Goal: Task Accomplishment & Management: Manage account settings

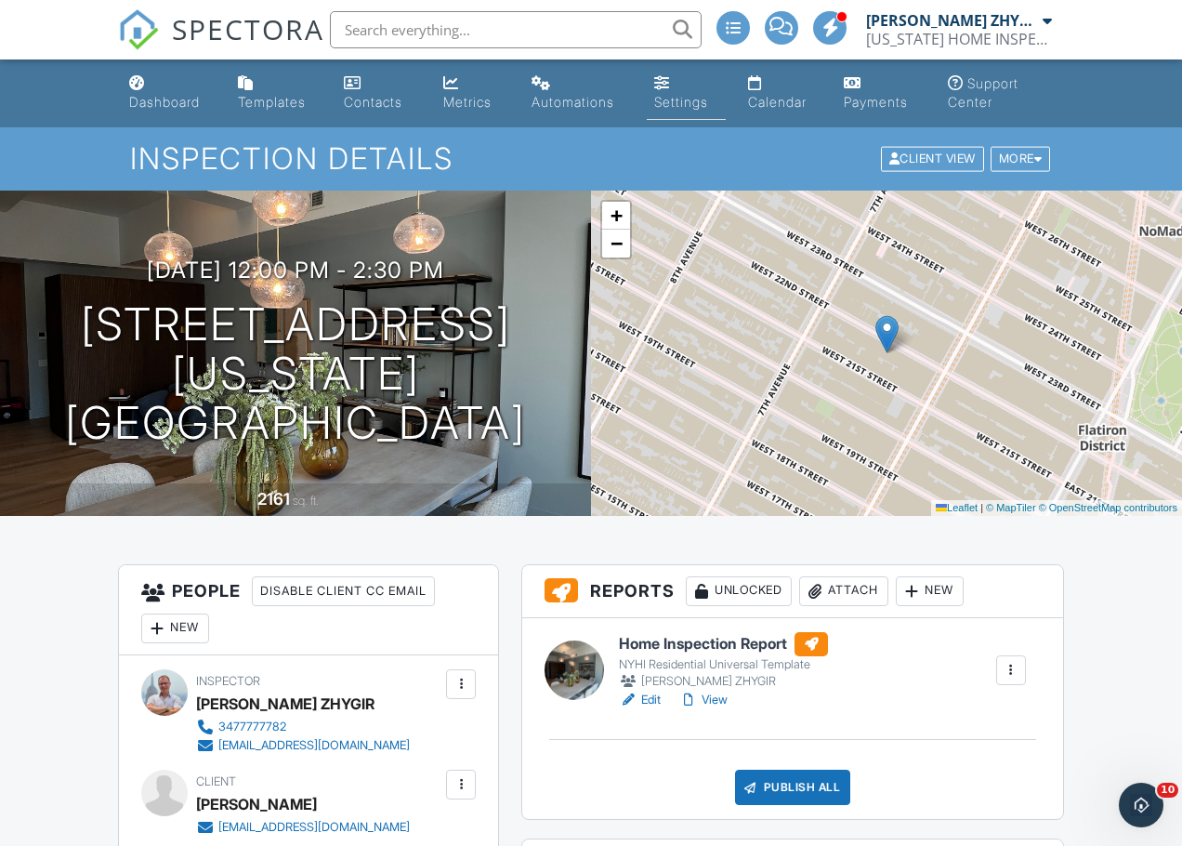
click at [652, 105] on link "Settings" at bounding box center [686, 93] width 79 height 53
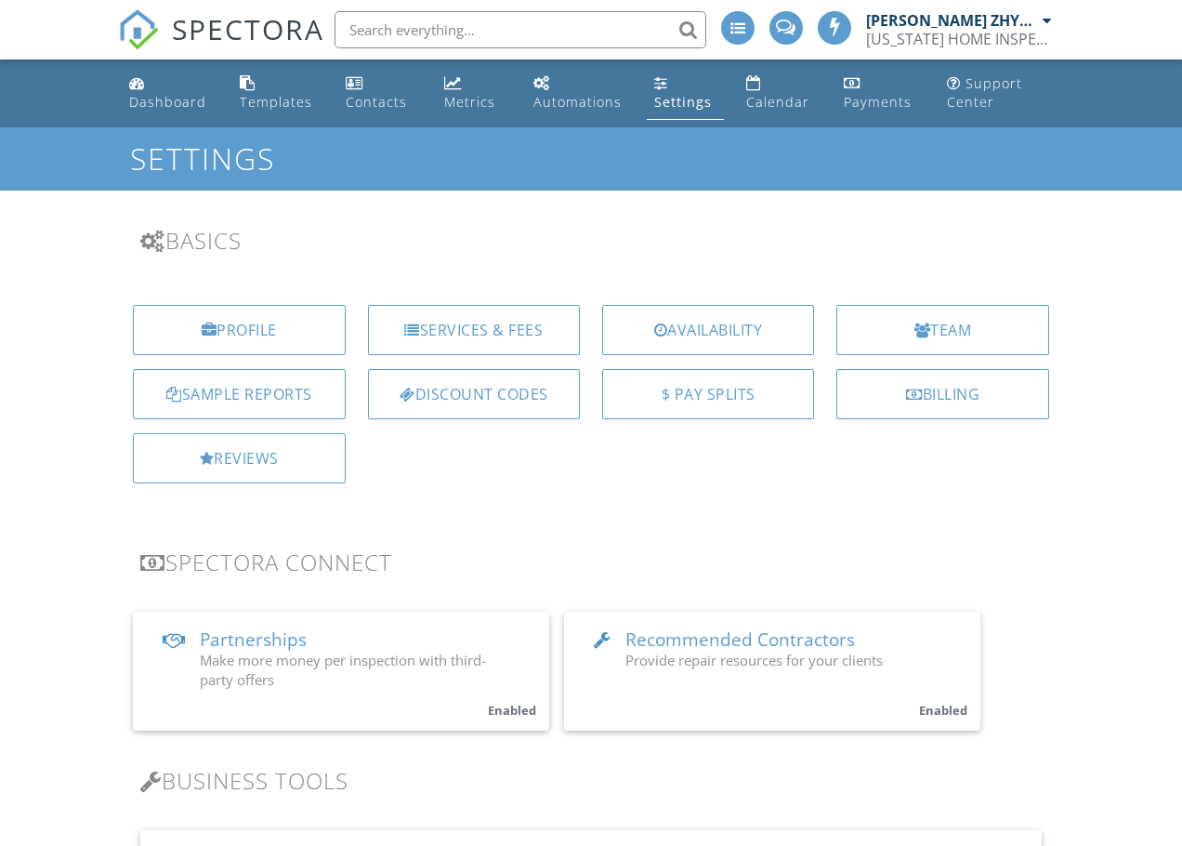
click at [933, 347] on div "Team" at bounding box center [942, 330] width 212 height 50
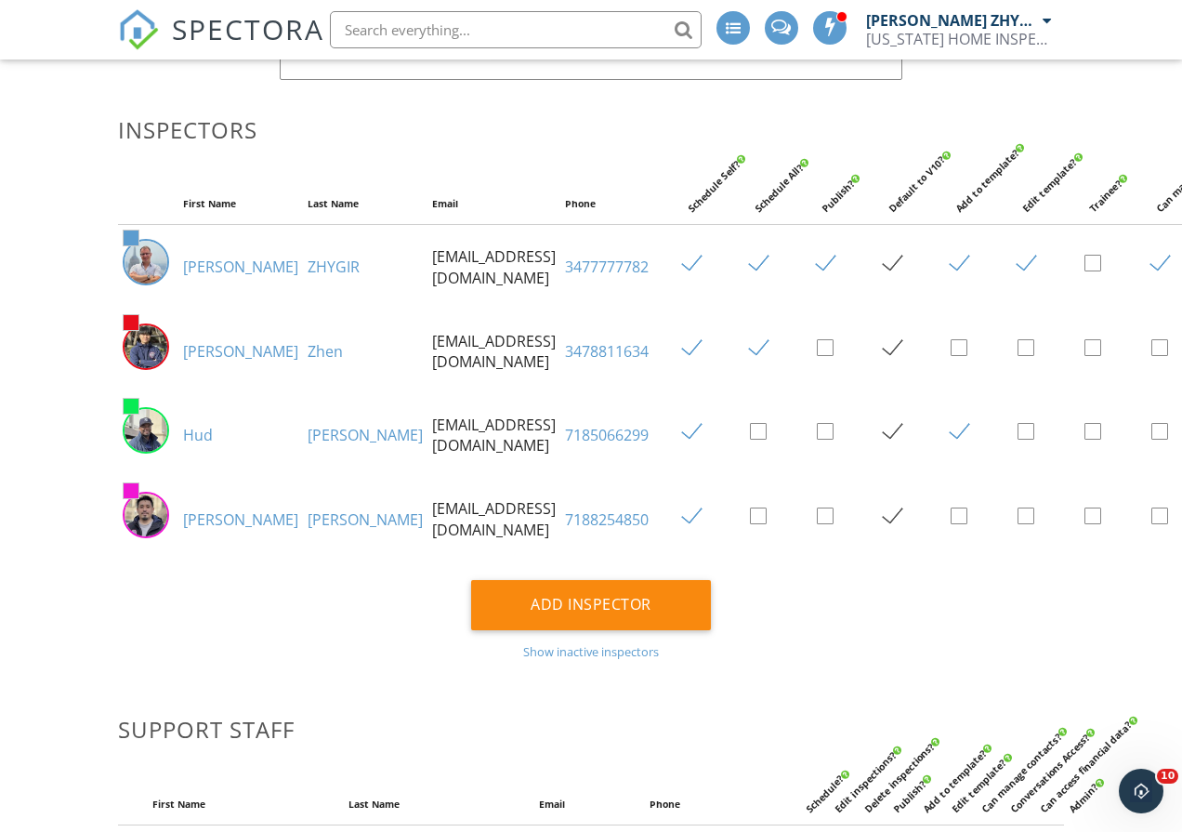
click at [951, 444] on label at bounding box center [967, 432] width 33 height 23
checkbox input "false"
click at [894, 639] on div "Add Inspector Show inactive inspectors" at bounding box center [591, 619] width 968 height 79
